Goal: Task Accomplishment & Management: Manage account settings

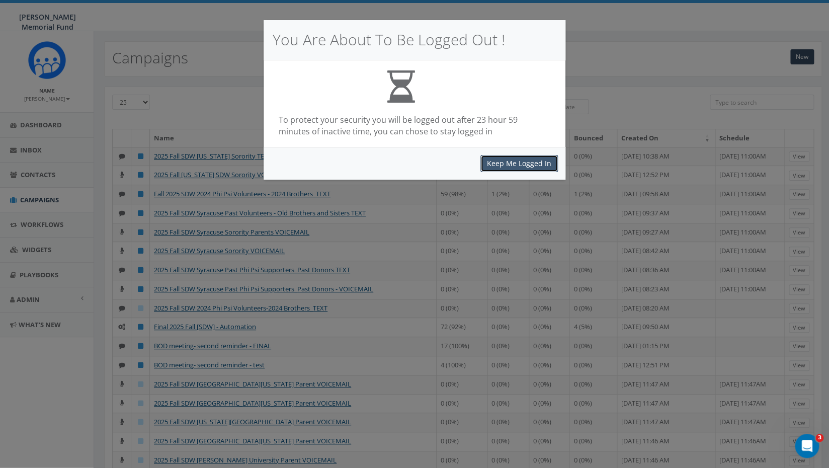
click at [518, 159] on button "Keep Me Logged In" at bounding box center [520, 163] width 78 height 17
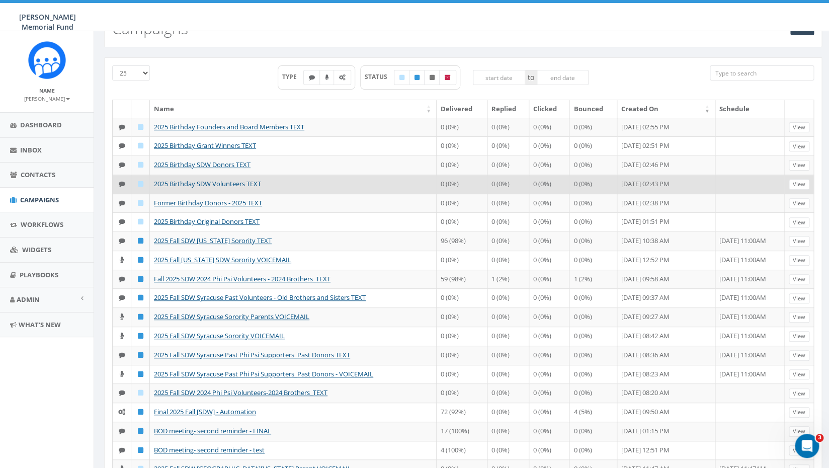
scroll to position [30, 0]
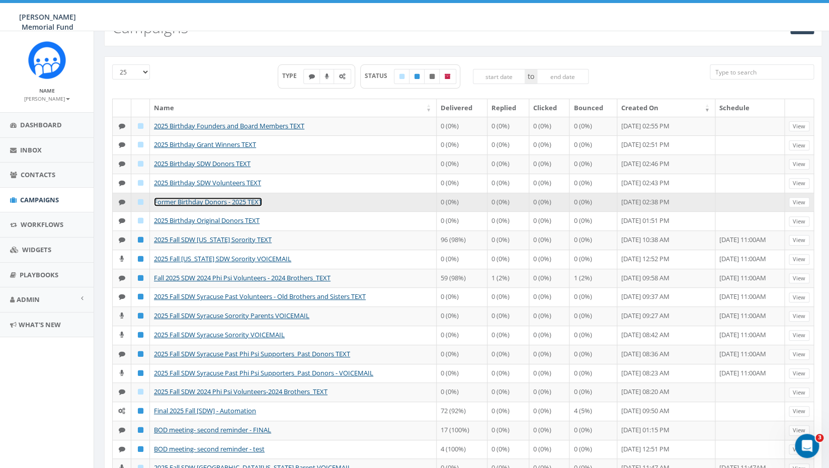
click at [215, 206] on link "Former Birthday Donors - 2025 TEXT" at bounding box center [208, 201] width 108 height 9
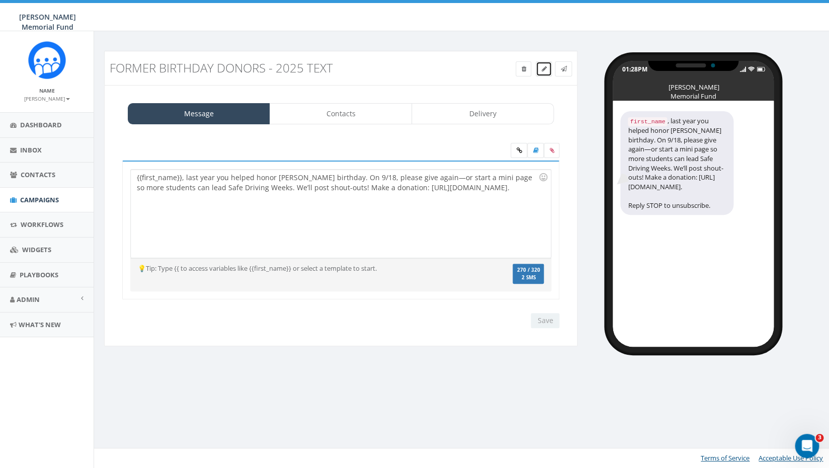
click at [543, 71] on icon at bounding box center [544, 69] width 5 height 6
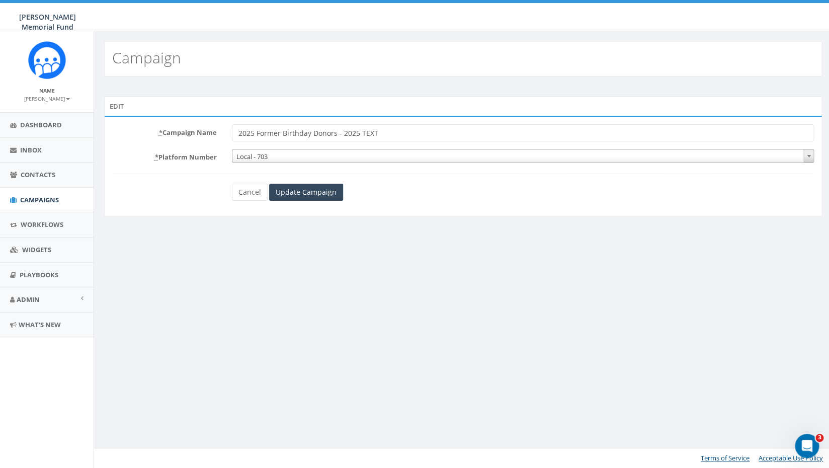
click at [350, 134] on input "2025 Former Birthday Donors - 2025 TEXT" at bounding box center [523, 132] width 583 height 17
type input "2025 Former Birthday Donors - TEXT"
click at [317, 193] on input "Update Campaign" at bounding box center [306, 192] width 74 height 17
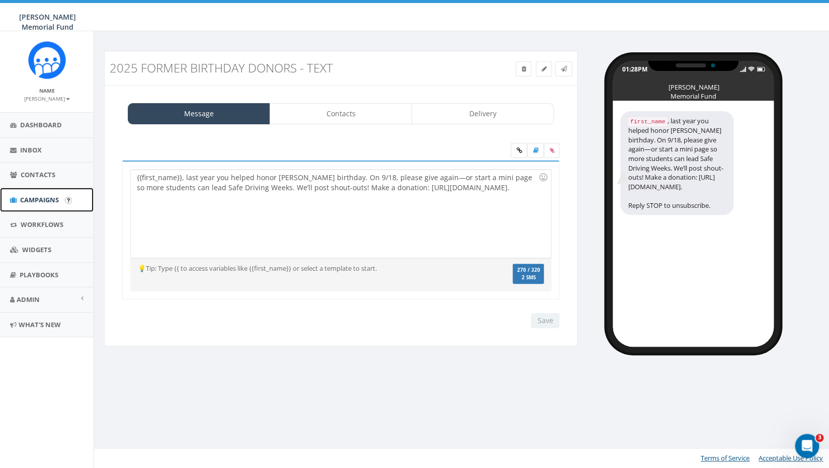
click at [33, 199] on span "Campaigns" at bounding box center [39, 199] width 39 height 9
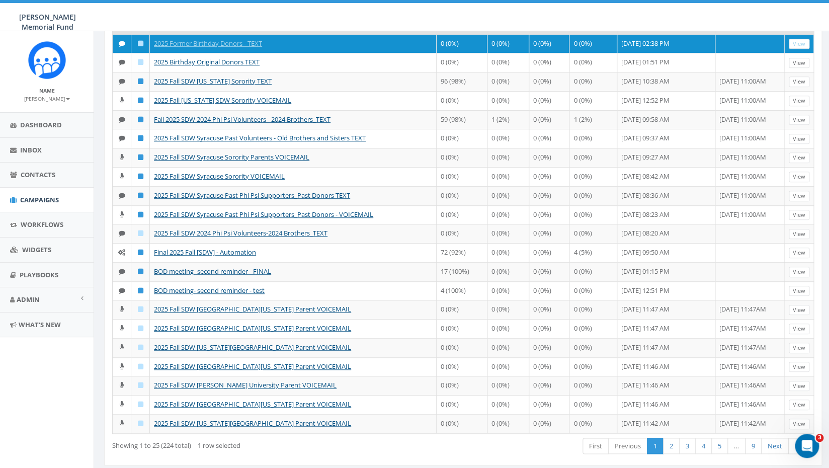
scroll to position [192, 0]
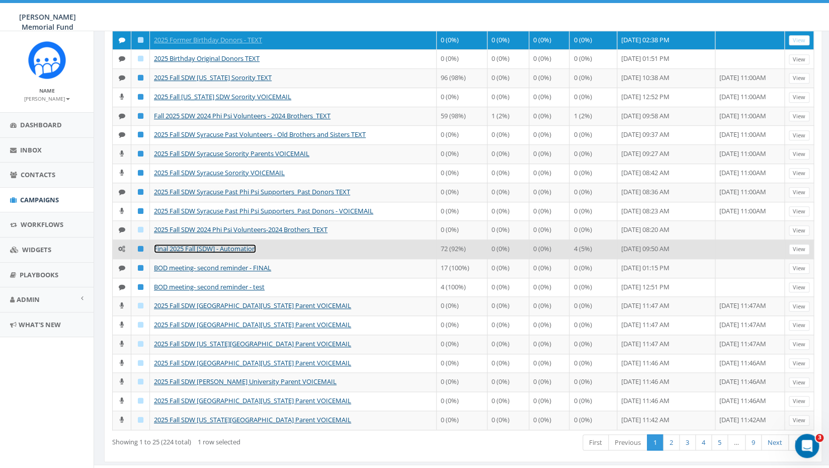
click at [223, 253] on link "Final 2025 Fall [SDW] - Automation" at bounding box center [205, 248] width 102 height 9
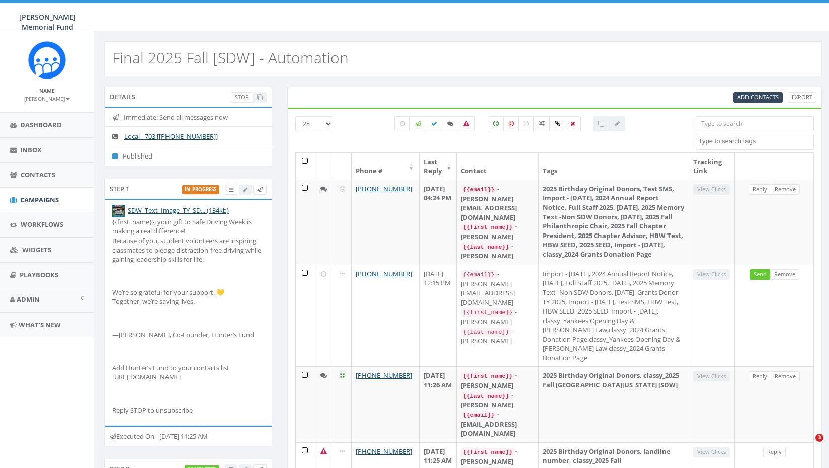
select select
